Goal: Information Seeking & Learning: Learn about a topic

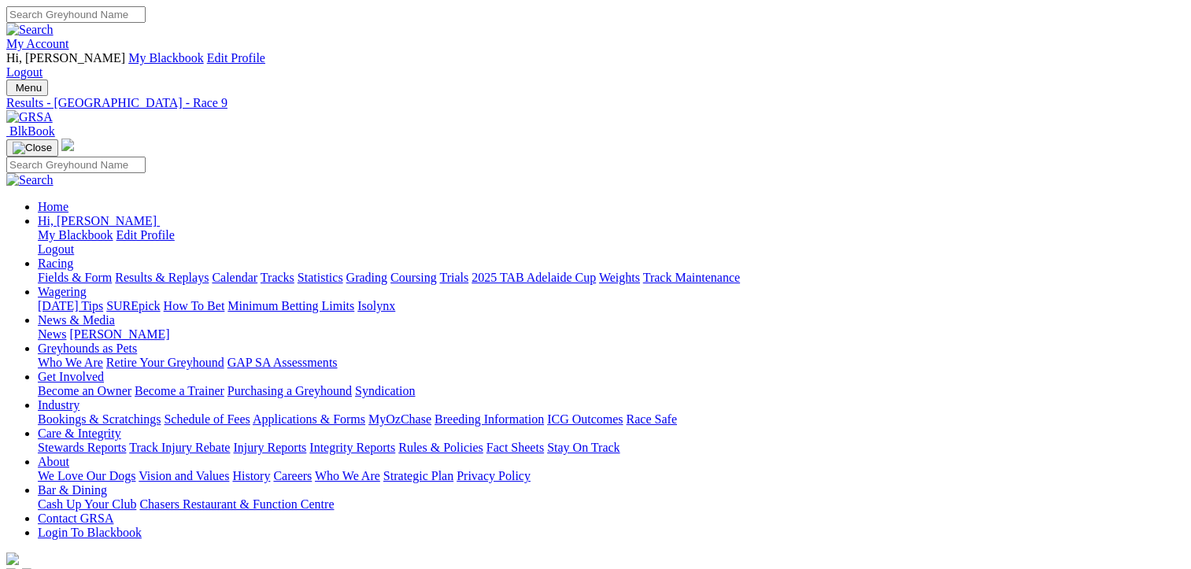
click at [75, 271] on link "Fields & Form" at bounding box center [75, 277] width 74 height 13
